Goal: Check status

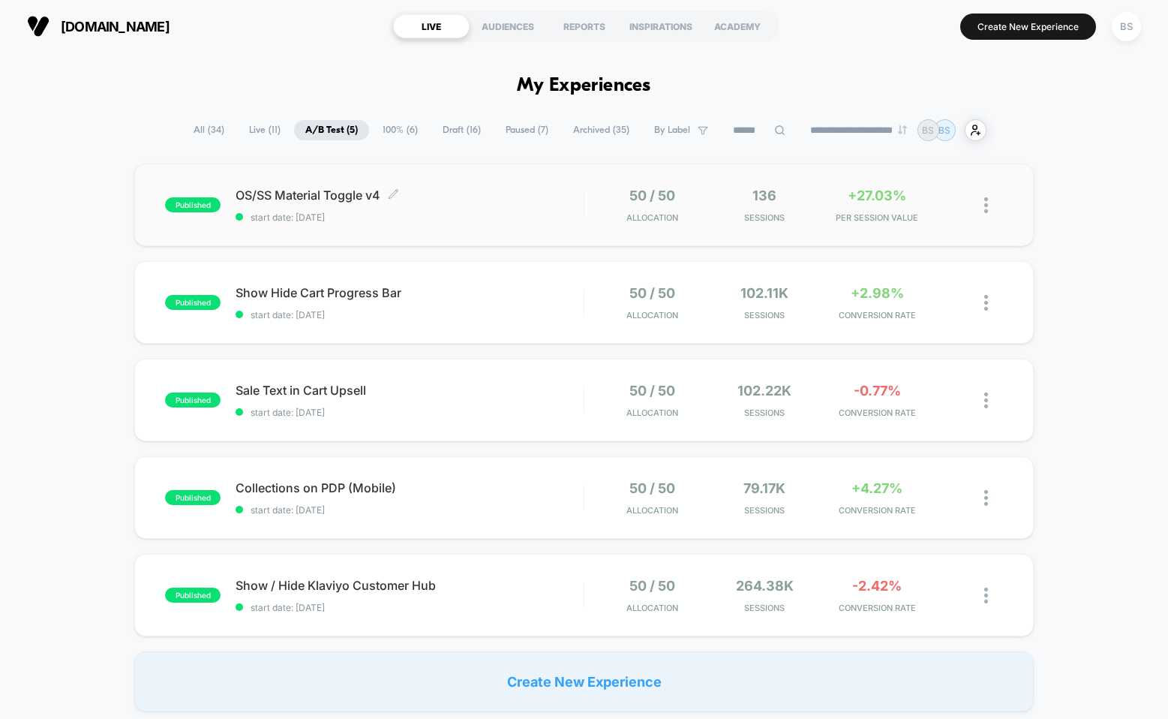
click at [477, 209] on div "OS/SS Material Toggle v4 Click to edit experience details Click to edit experie…" at bounding box center [410, 205] width 348 height 35
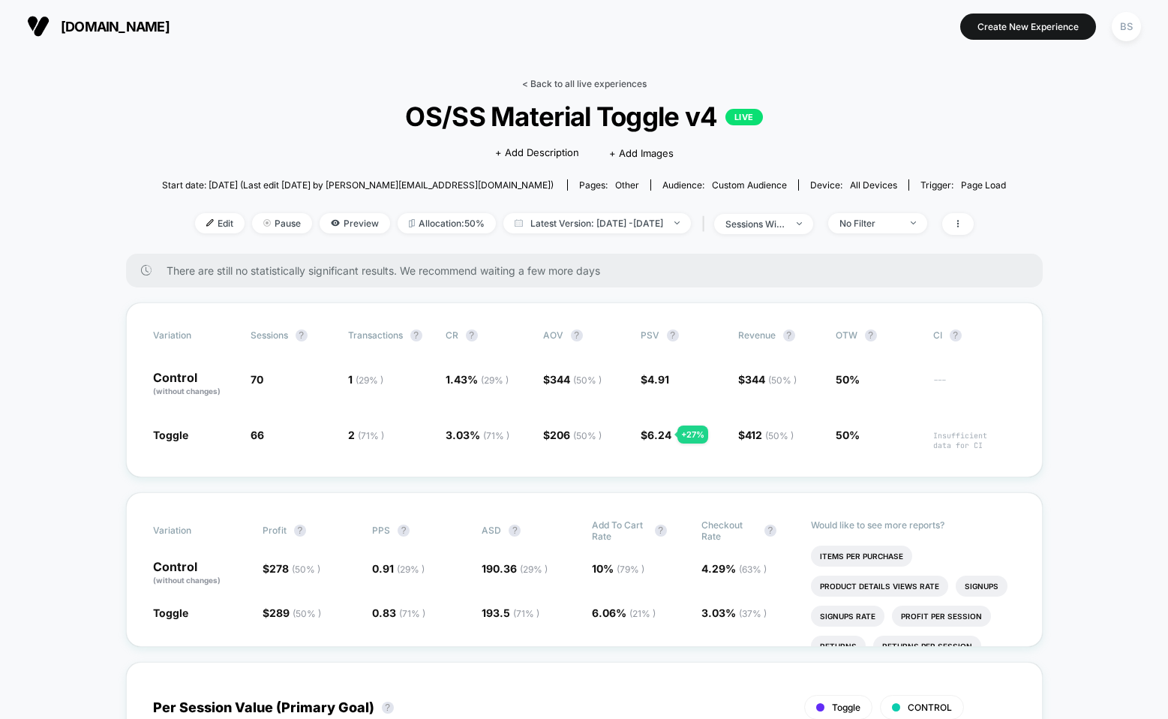
click at [537, 86] on link "< Back to all live experiences" at bounding box center [584, 83] width 125 height 11
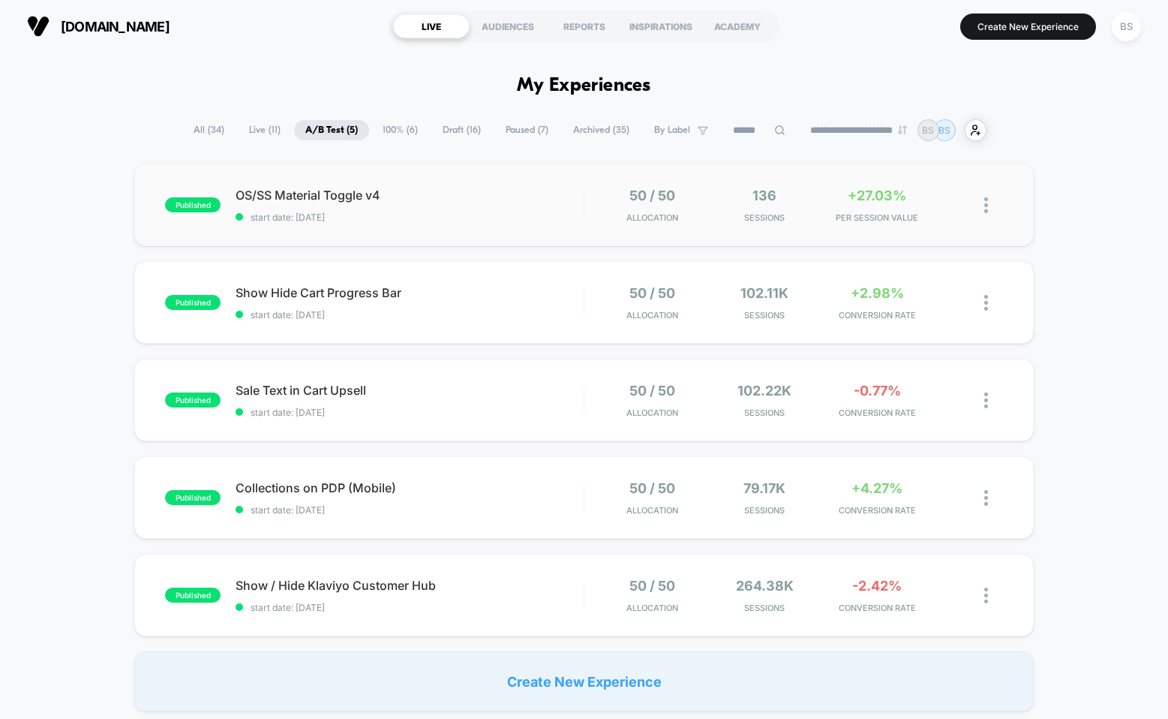
click at [498, 229] on div "published OS/SS Material Toggle v4 start date: [DATE] 50 / 50 Allocation 136 Se…" at bounding box center [584, 205] width 900 height 83
